Goal: Book appointment/travel/reservation

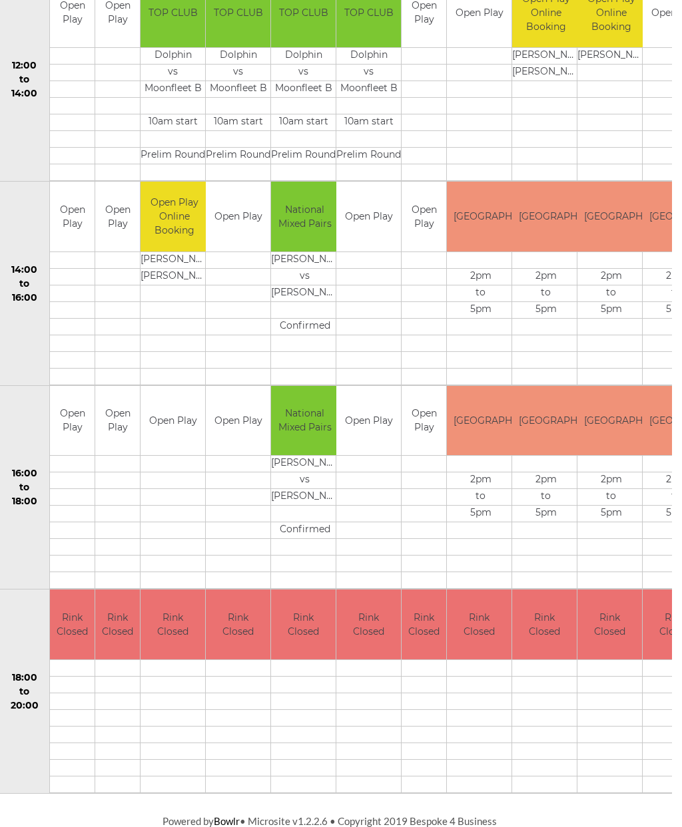
scroll to position [496, 0]
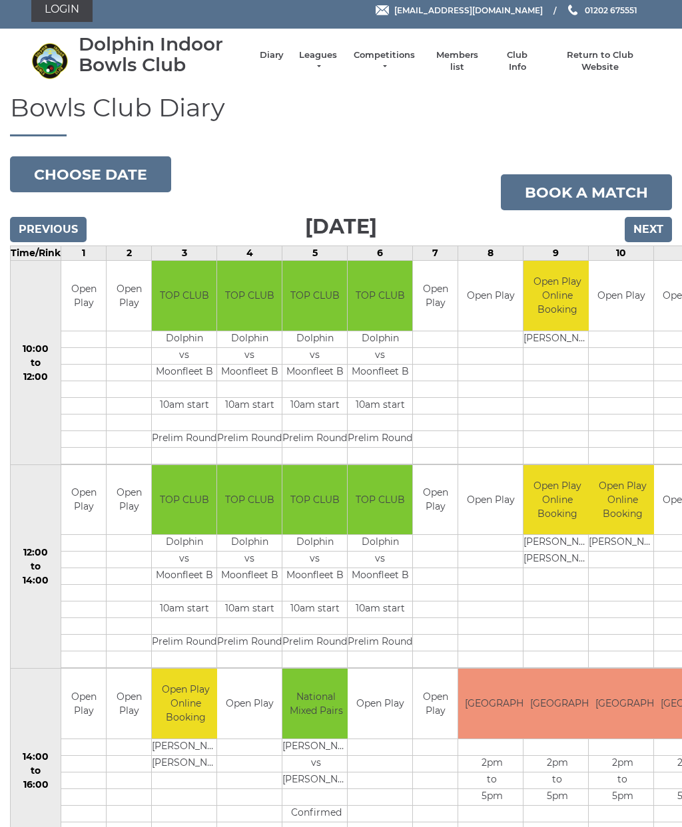
scroll to position [3, 0]
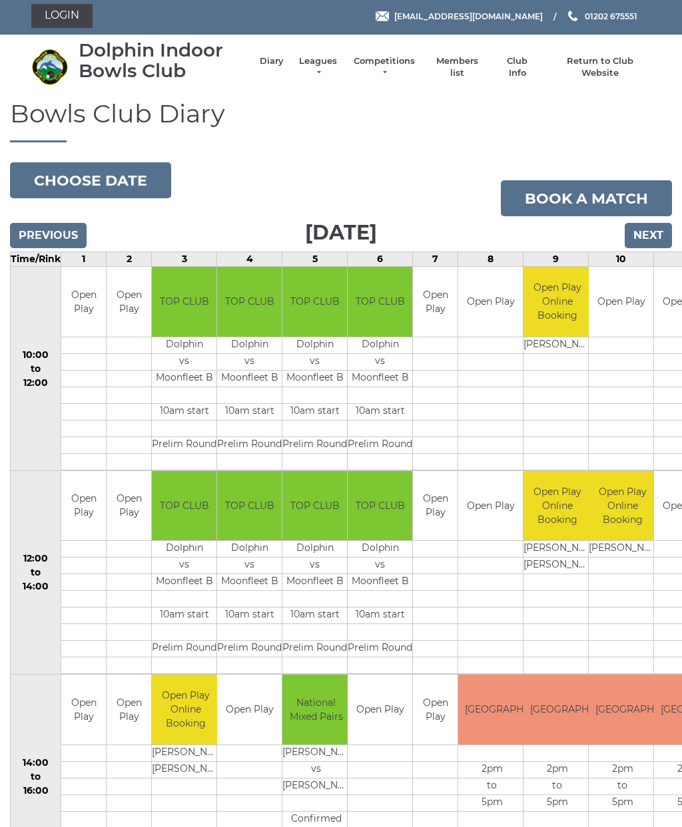
click at [36, 229] on input "Previous" at bounding box center [48, 235] width 77 height 25
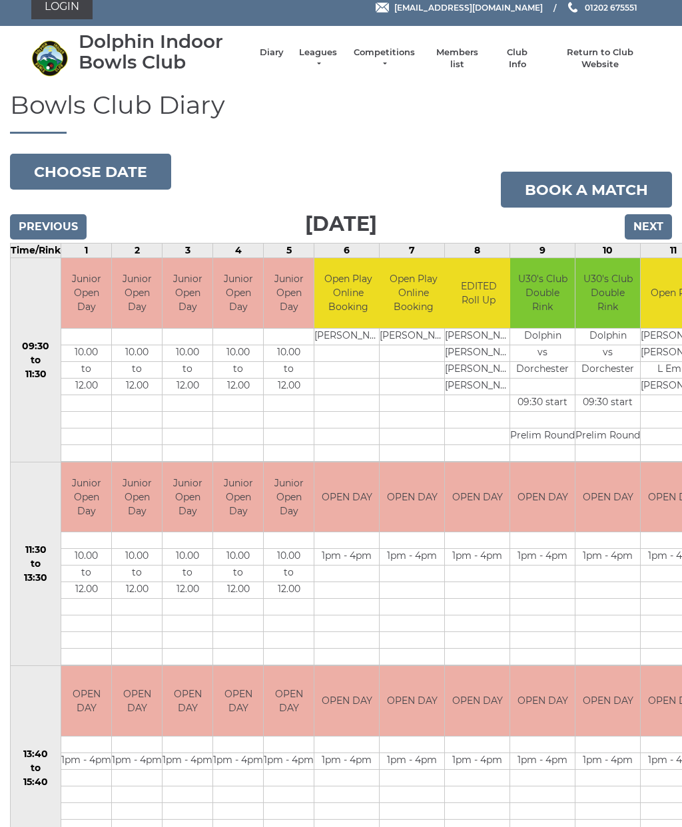
scroll to position [13, 0]
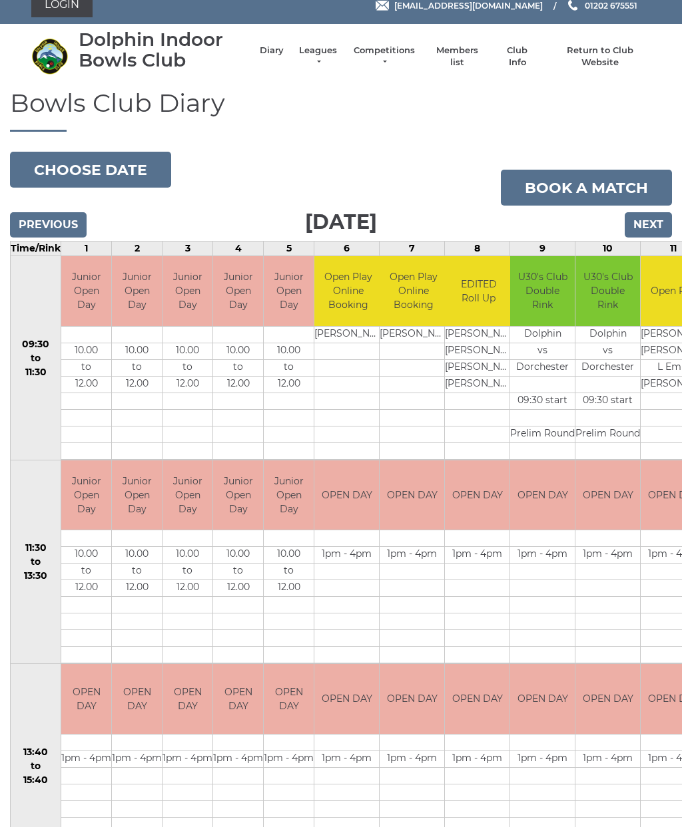
click at [51, 235] on input "Previous" at bounding box center [48, 224] width 77 height 25
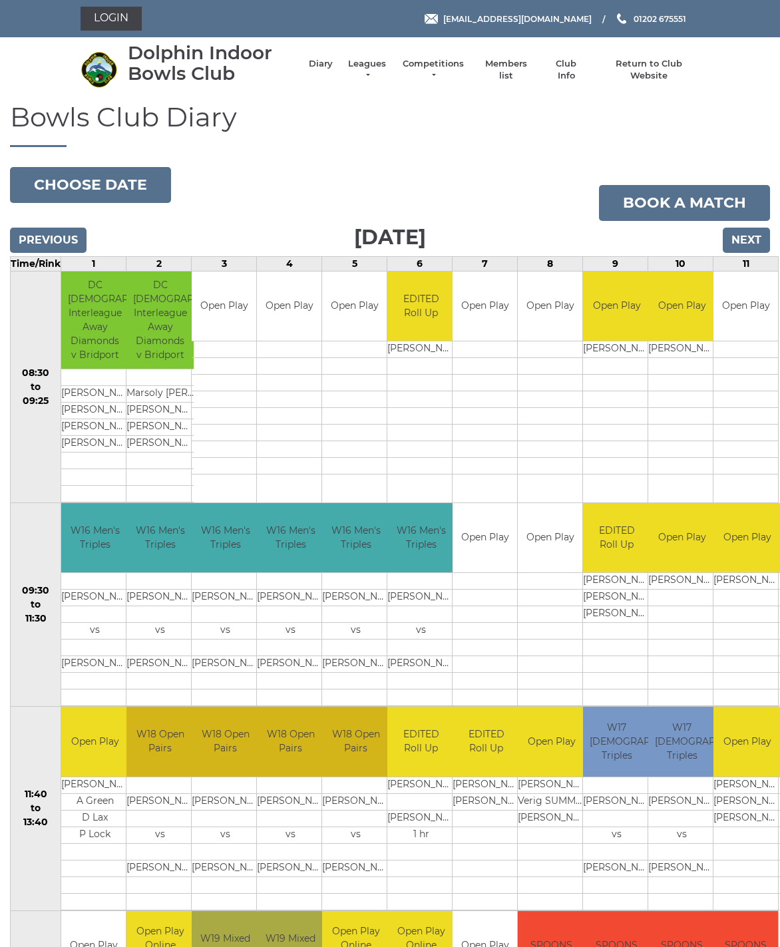
click at [37, 243] on input "Previous" at bounding box center [48, 240] width 77 height 25
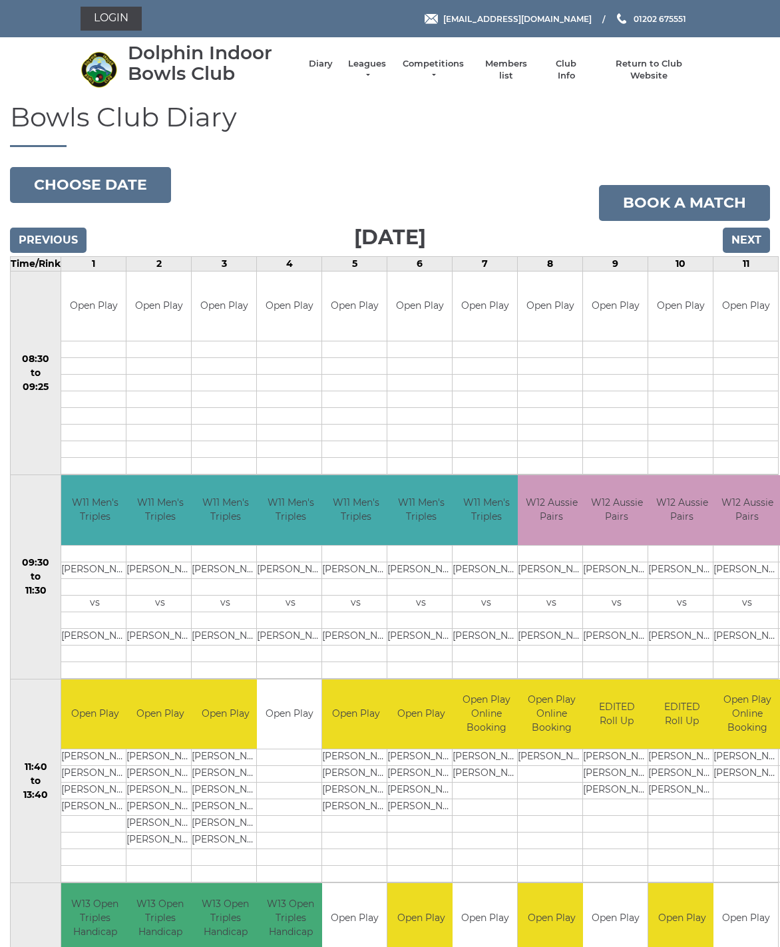
click at [43, 240] on input "Previous" at bounding box center [48, 240] width 77 height 25
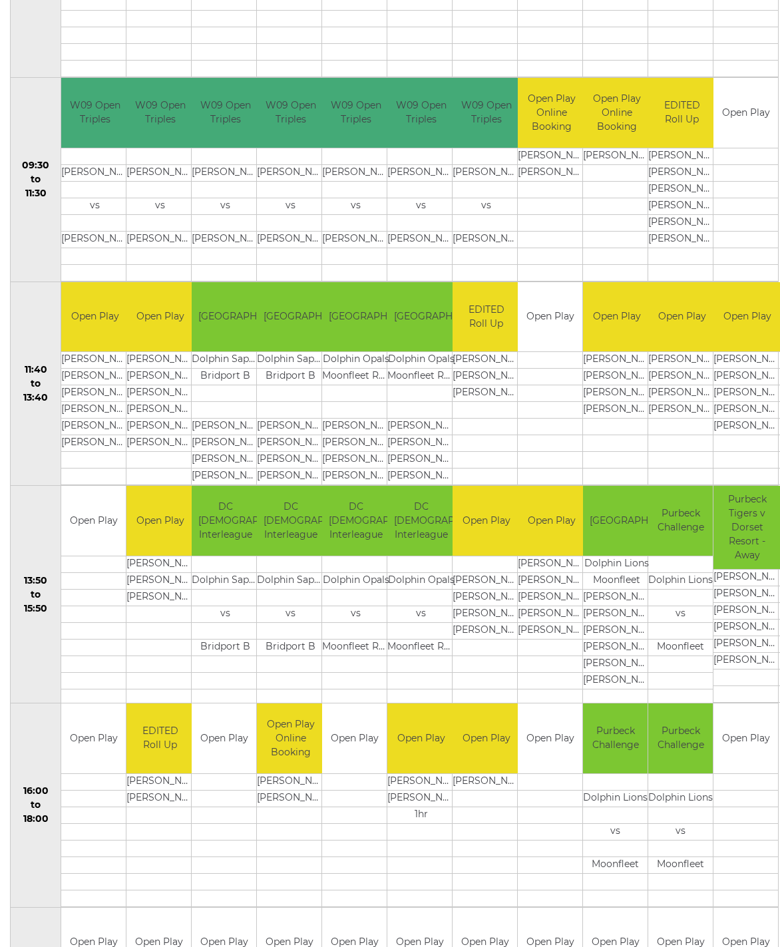
scroll to position [399, 0]
